Goal: Information Seeking & Learning: Learn about a topic

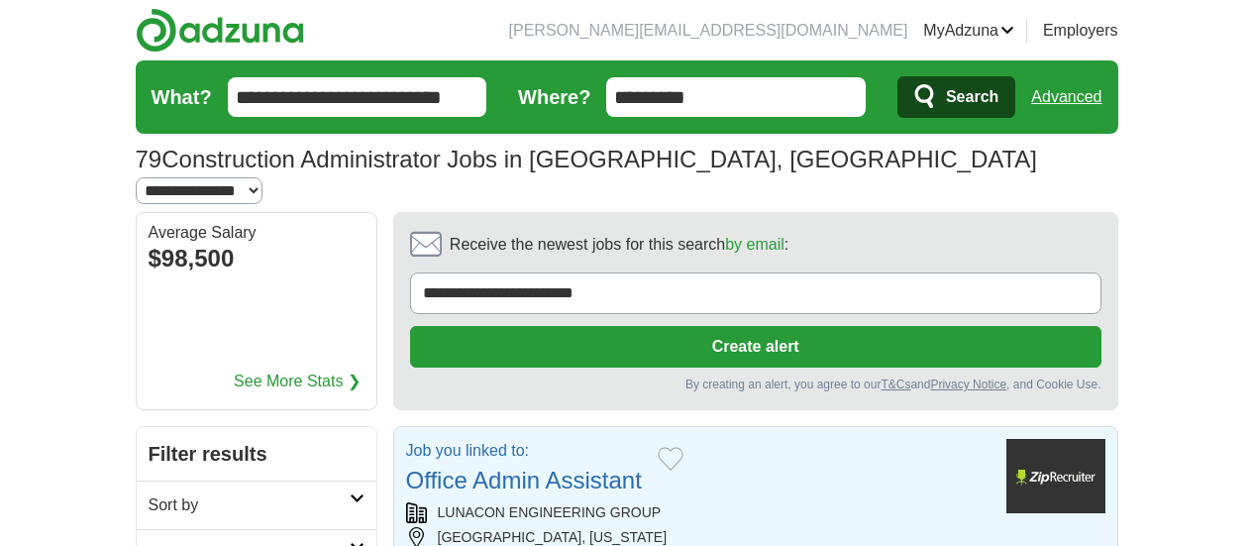
drag, startPoint x: 0, startPoint y: 0, endPoint x: 1266, endPoint y: 29, distance: 1266.8
click at [541, 439] on p "Job you linked to:" at bounding box center [524, 451] width 236 height 24
click at [1101, 375] on div "By creating an alert, you agree to our T&Cs and Privacy Notice , and Cookie Use." at bounding box center [755, 384] width 691 height 18
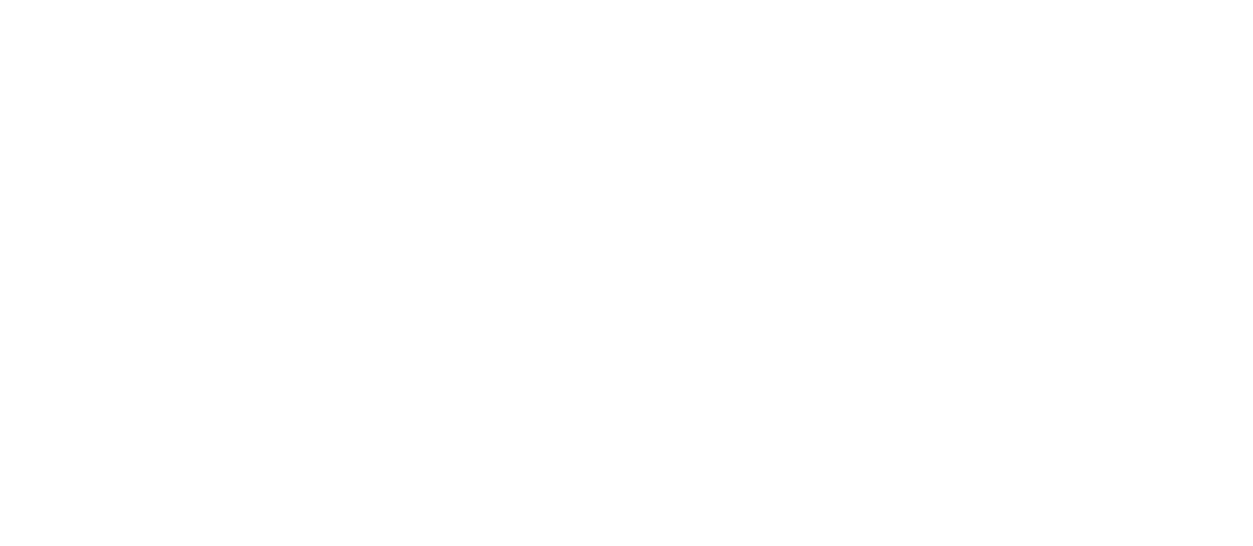
scroll to position [4065, 0]
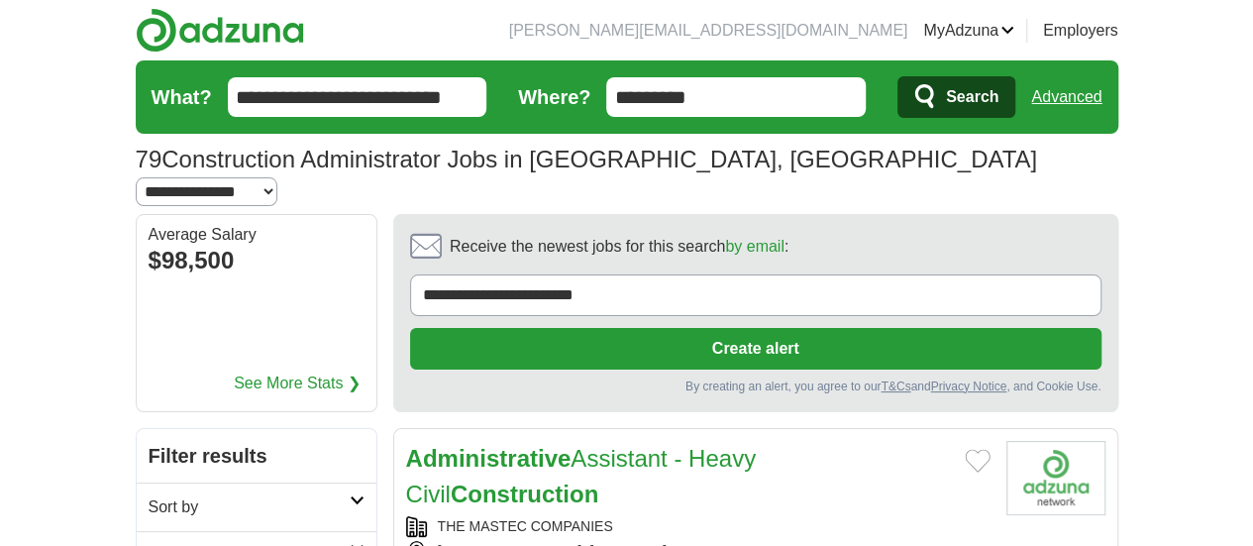
click at [633, 516] on div "THE MASTEC COMPANIES" at bounding box center [698, 526] width 584 height 21
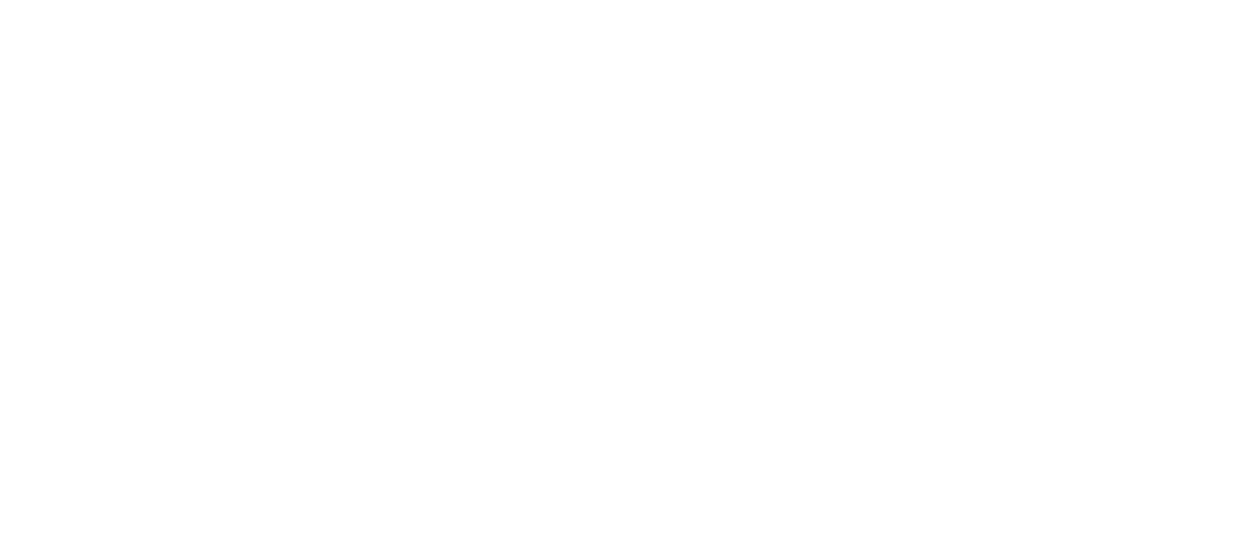
scroll to position [3924, 0]
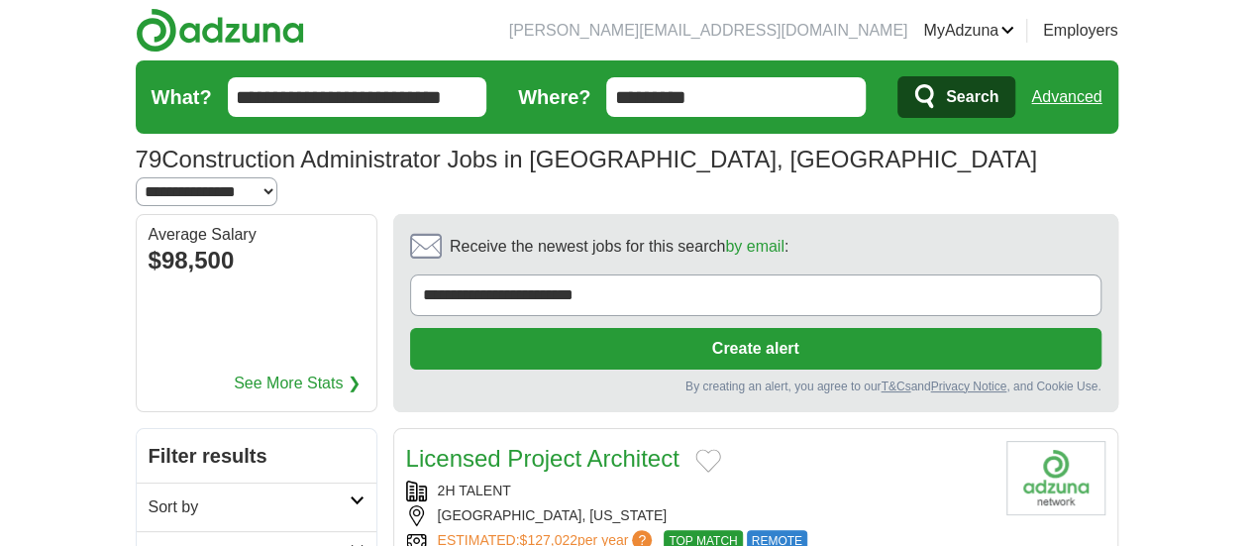
click at [734, 247] on section "**********" at bounding box center [755, 313] width 725 height 198
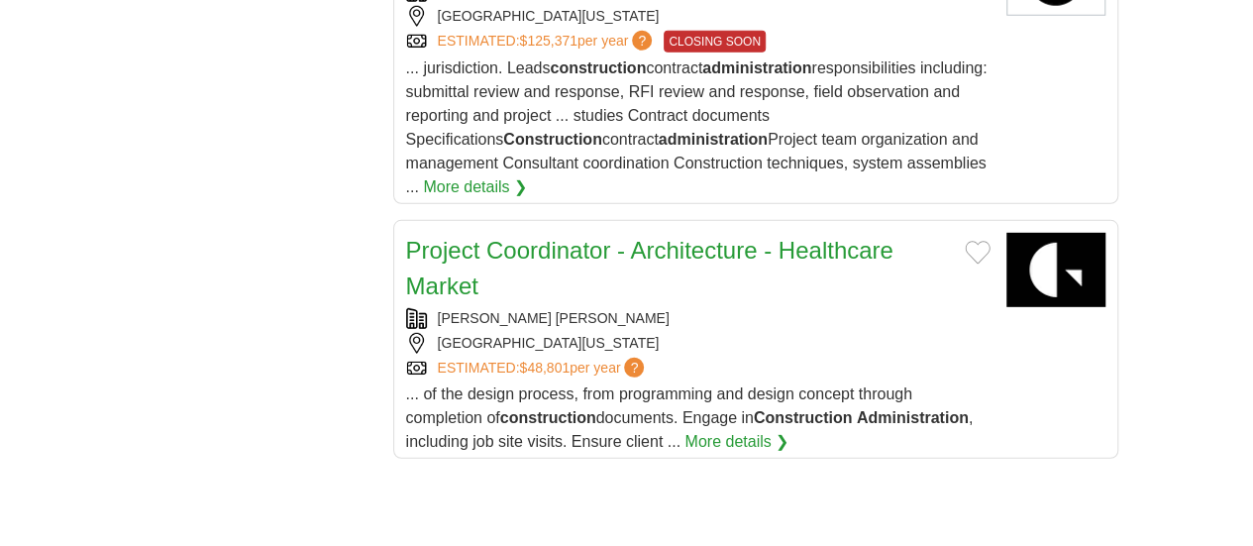
scroll to position [2804, 0]
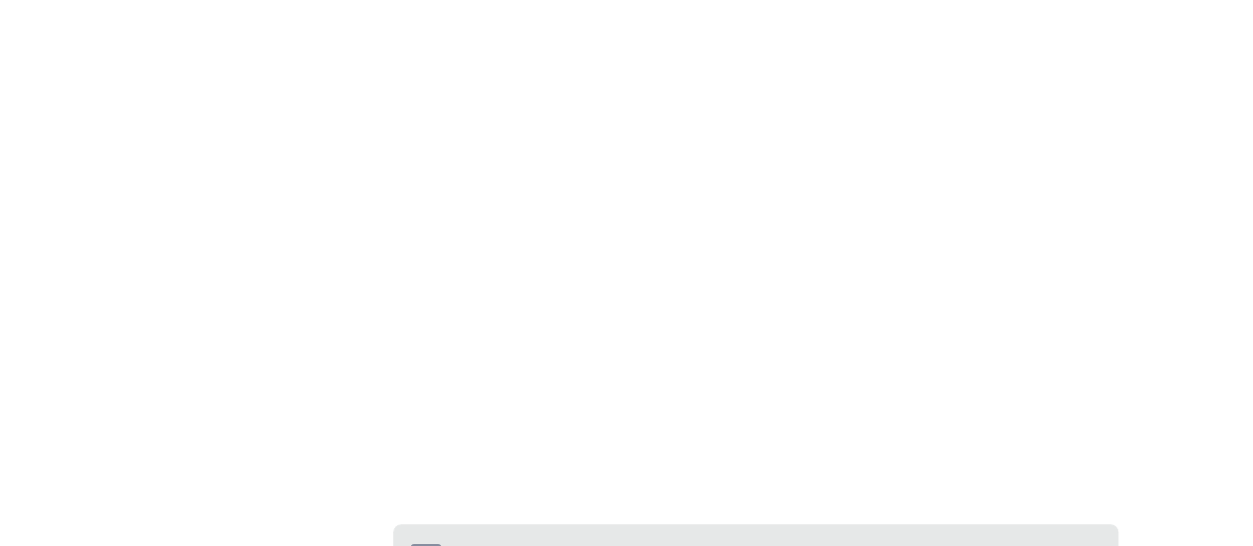
scroll to position [4068, 0]
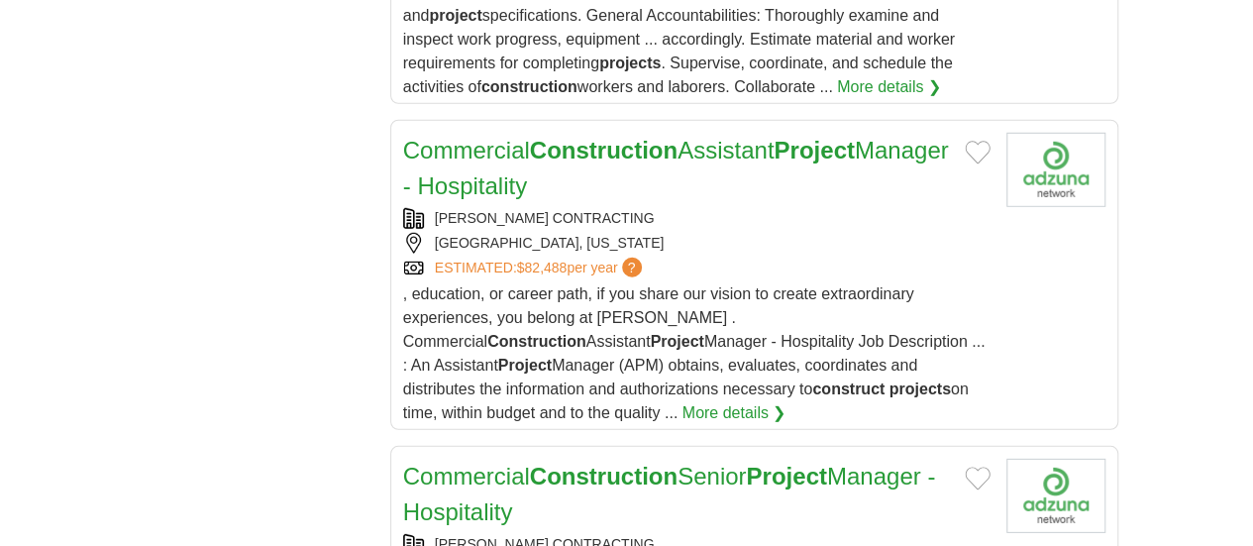
scroll to position [2729, 0]
